Goal: Task Accomplishment & Management: Complete application form

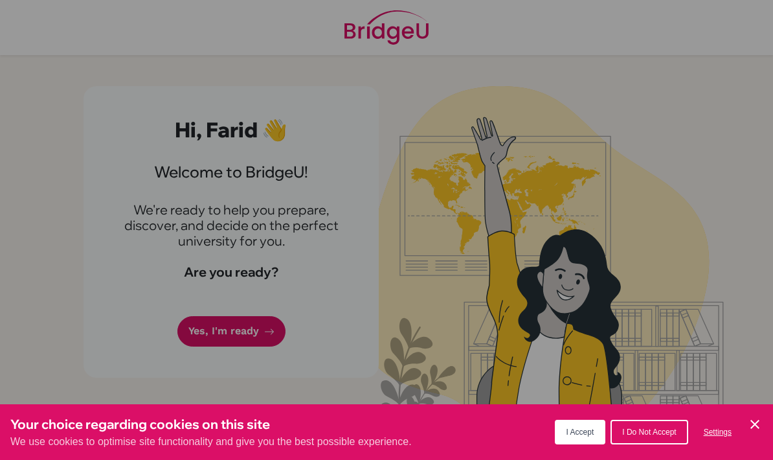
click at [577, 427] on span "I Accept" at bounding box center [580, 431] width 28 height 9
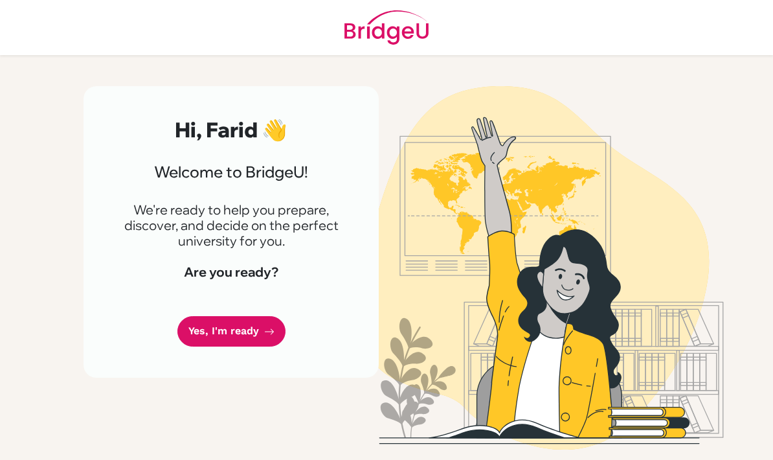
click at [212, 331] on link "Yes, I'm ready" at bounding box center [231, 331] width 108 height 30
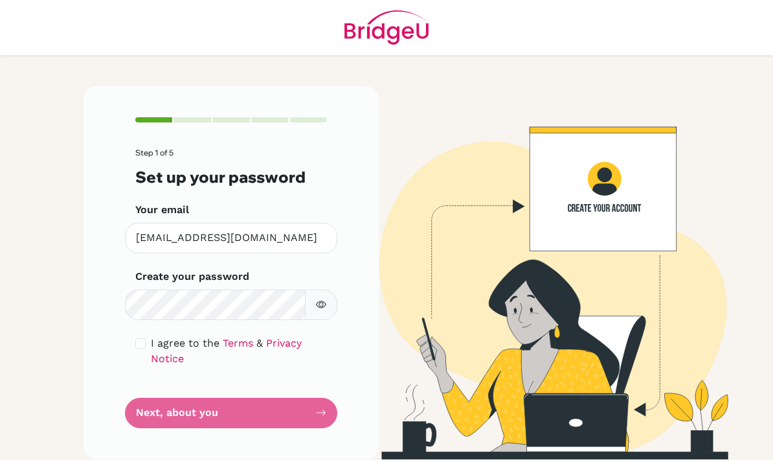
click at [128, 342] on div "Step 1 of 5 Set up your password Your email 3022@masdubai.ae Invalid email Crea…" at bounding box center [231, 272] width 295 height 372
click at [137, 343] on input "checkbox" at bounding box center [140, 343] width 10 height 10
checkbox input "true"
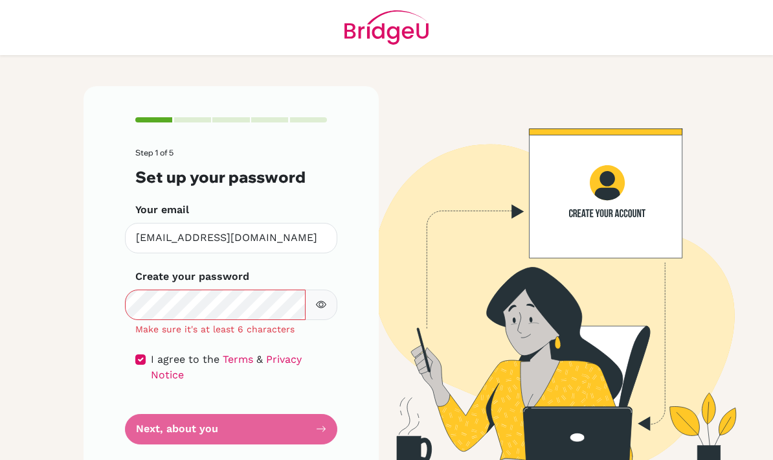
click at [324, 299] on icon "button" at bounding box center [321, 304] width 10 height 10
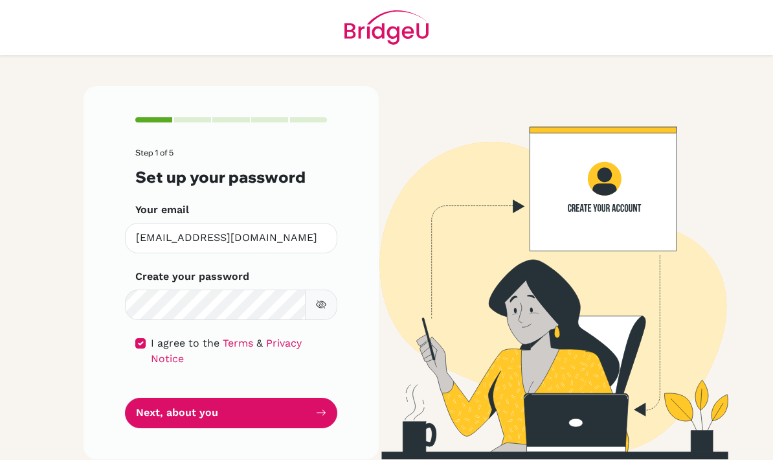
click at [188, 397] on button "Next, about you" at bounding box center [231, 412] width 212 height 30
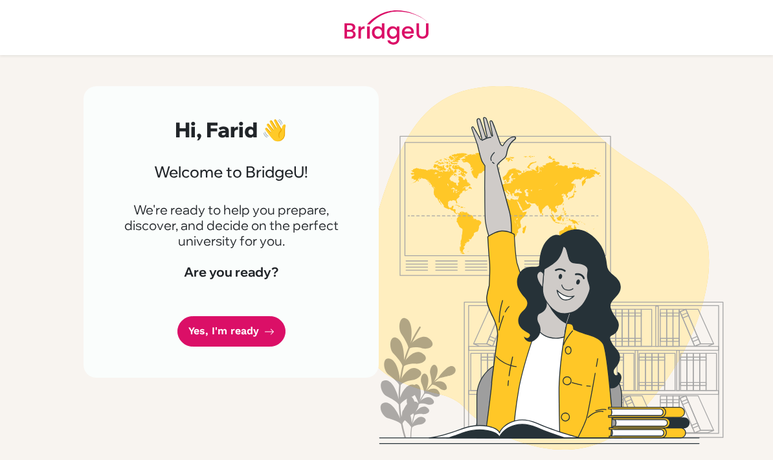
click at [251, 331] on link "Yes, I'm ready" at bounding box center [231, 331] width 108 height 30
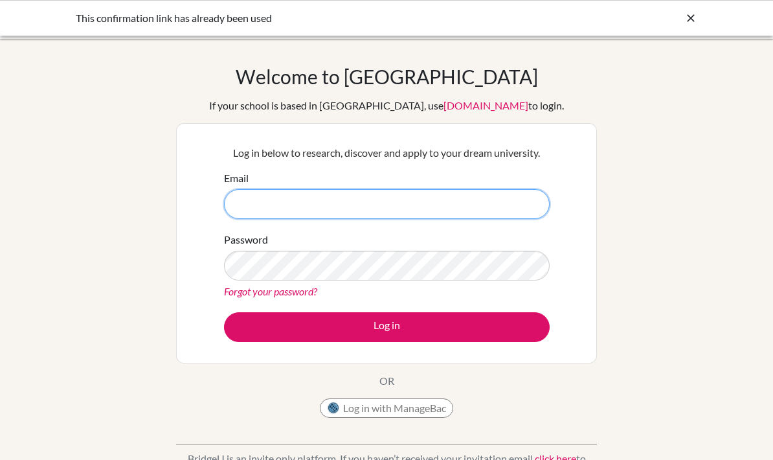
type input "[EMAIL_ADDRESS][DOMAIN_NAME]"
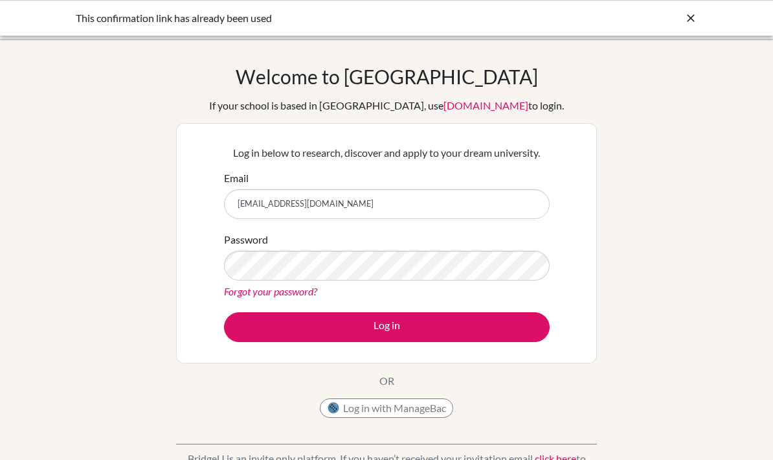
click at [494, 320] on button "Log in" at bounding box center [387, 327] width 326 height 30
